Goal: Navigation & Orientation: Find specific page/section

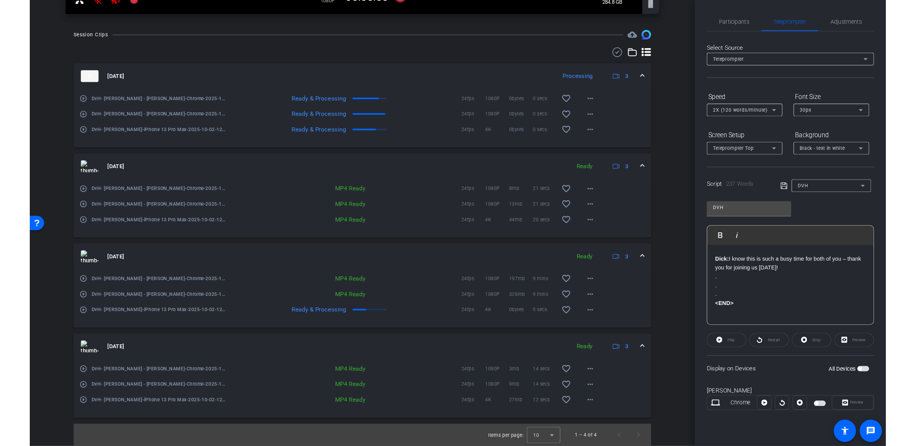
scroll to position [311, 0]
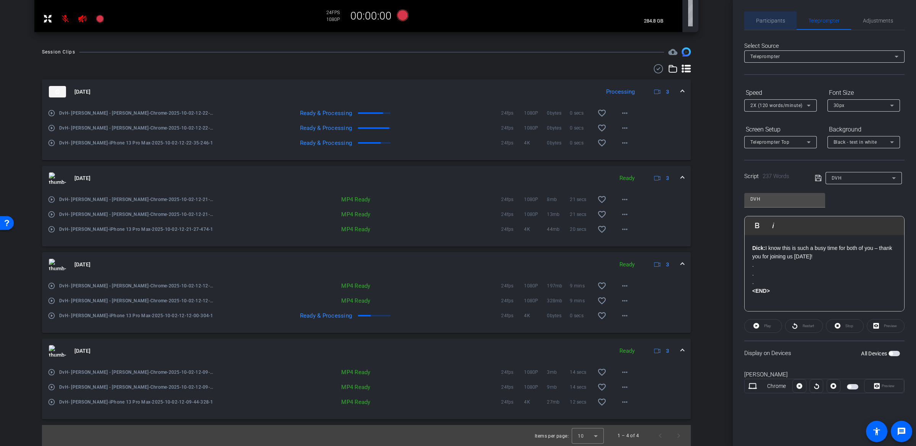
click at [774, 23] on span "Participants" at bounding box center [770, 20] width 29 height 5
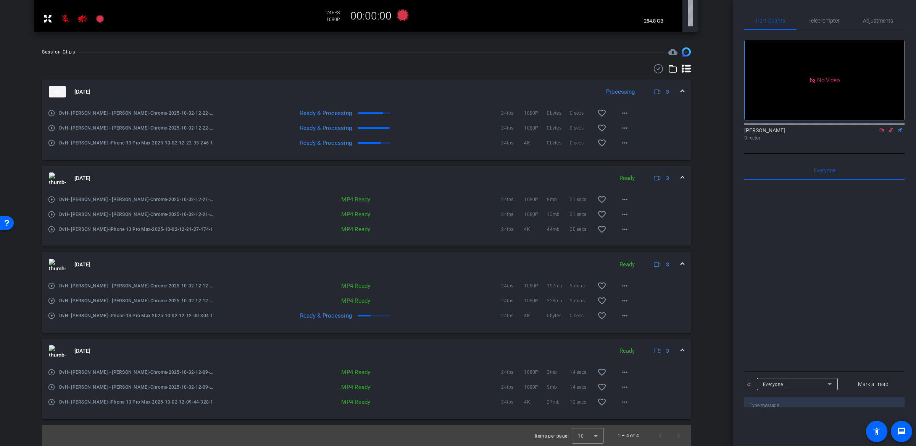
click at [712, 173] on div "arrow_back DvH, [PERSON_NAME] & [PERSON_NAME] Back to project Send invite accou…" at bounding box center [366, 223] width 733 height 446
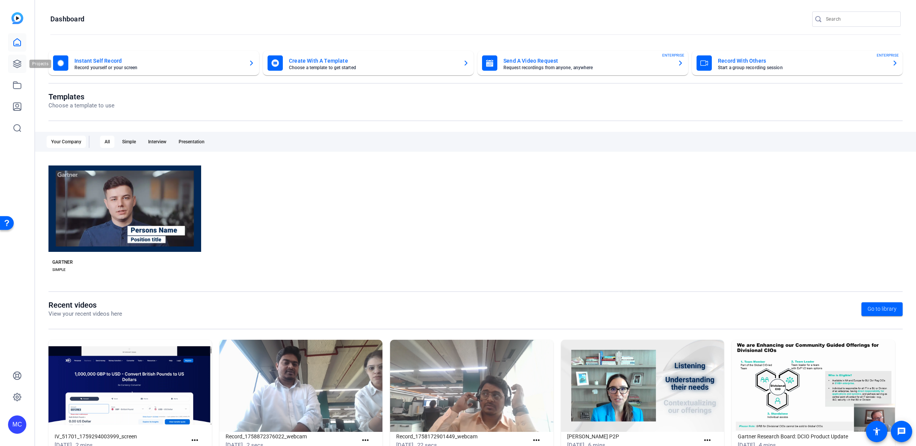
click at [12, 65] on link at bounding box center [17, 64] width 18 height 18
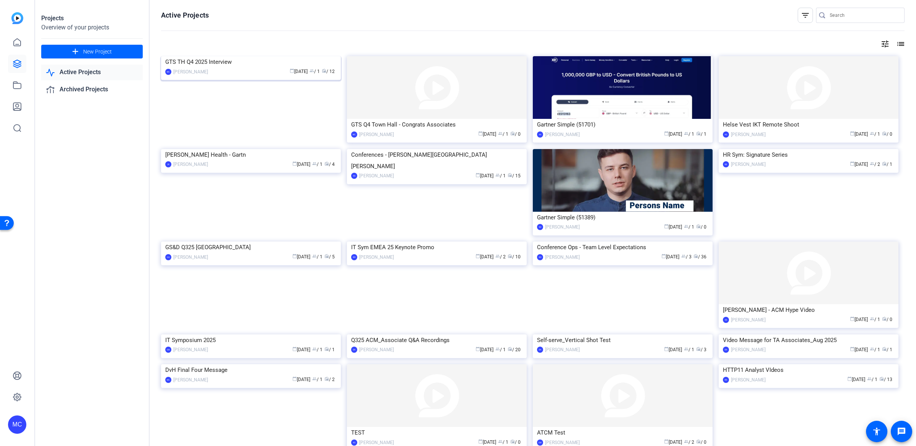
click at [165, 101] on div "Active Projects filter_list tune list GTS TH Q4 2025 Interview MC Michael Caso …" at bounding box center [533, 223] width 767 height 446
